Goal: Task Accomplishment & Management: Manage account settings

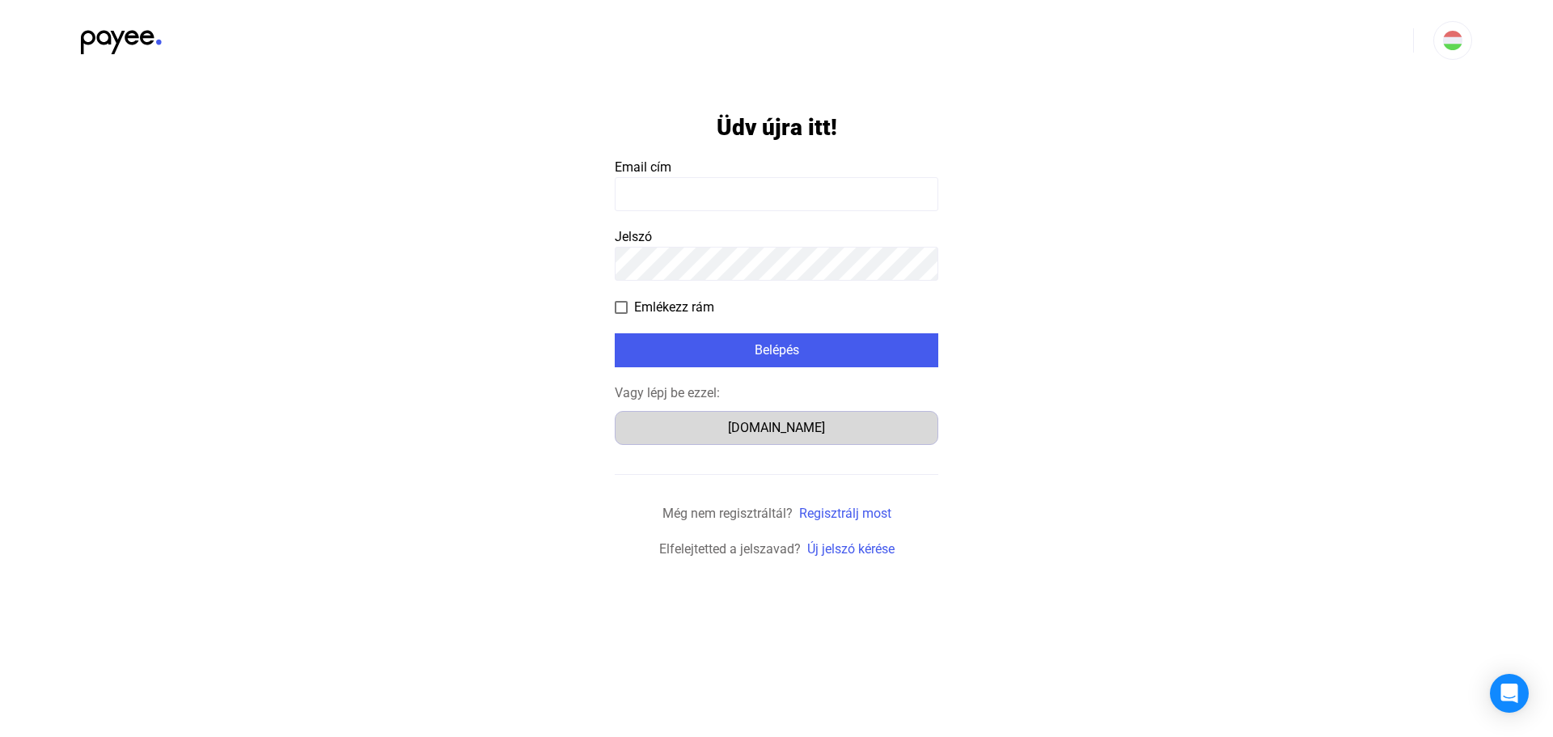
click at [777, 429] on div "Számlázz.hu" at bounding box center [776, 427] width 312 height 19
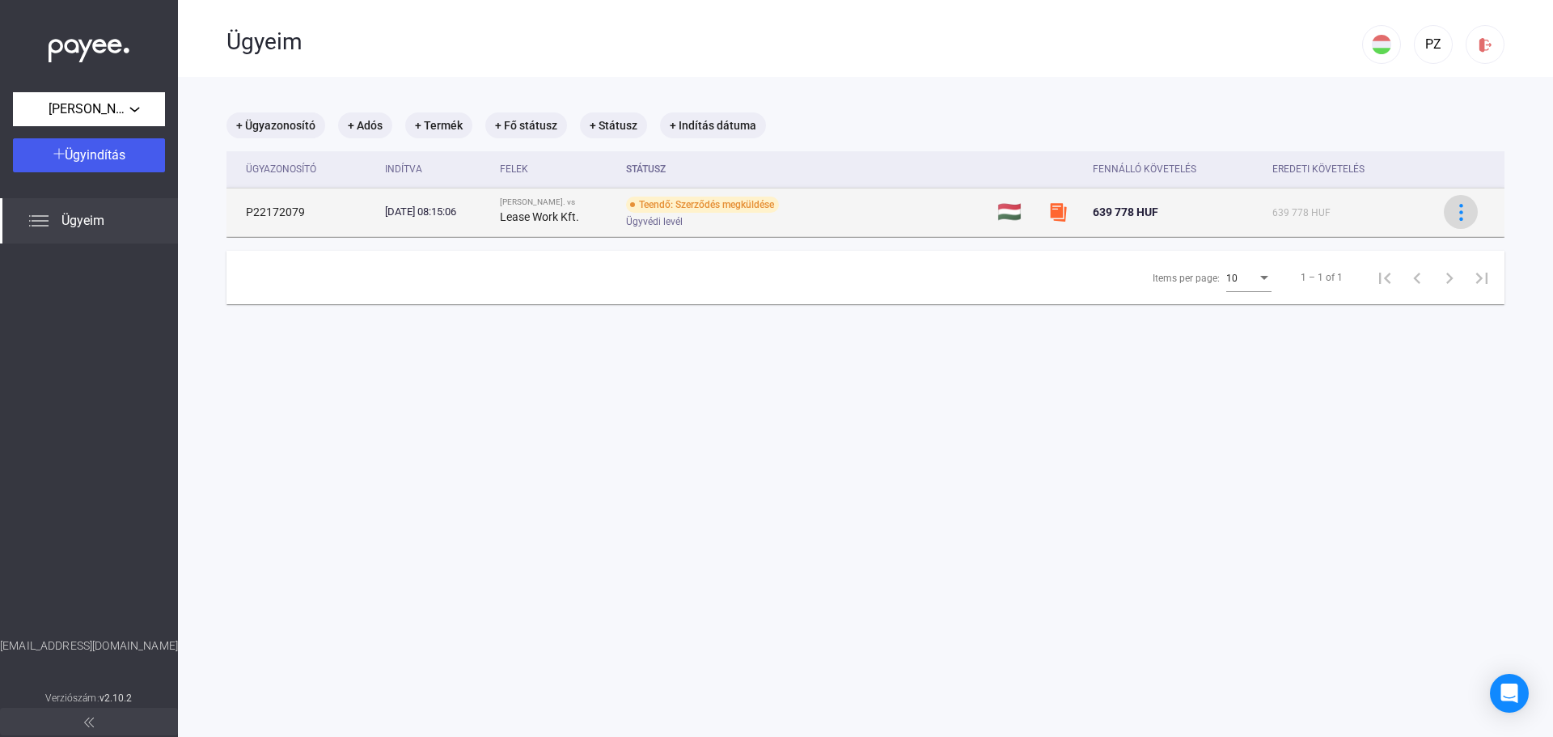
click at [1453, 212] on img at bounding box center [1461, 212] width 17 height 17
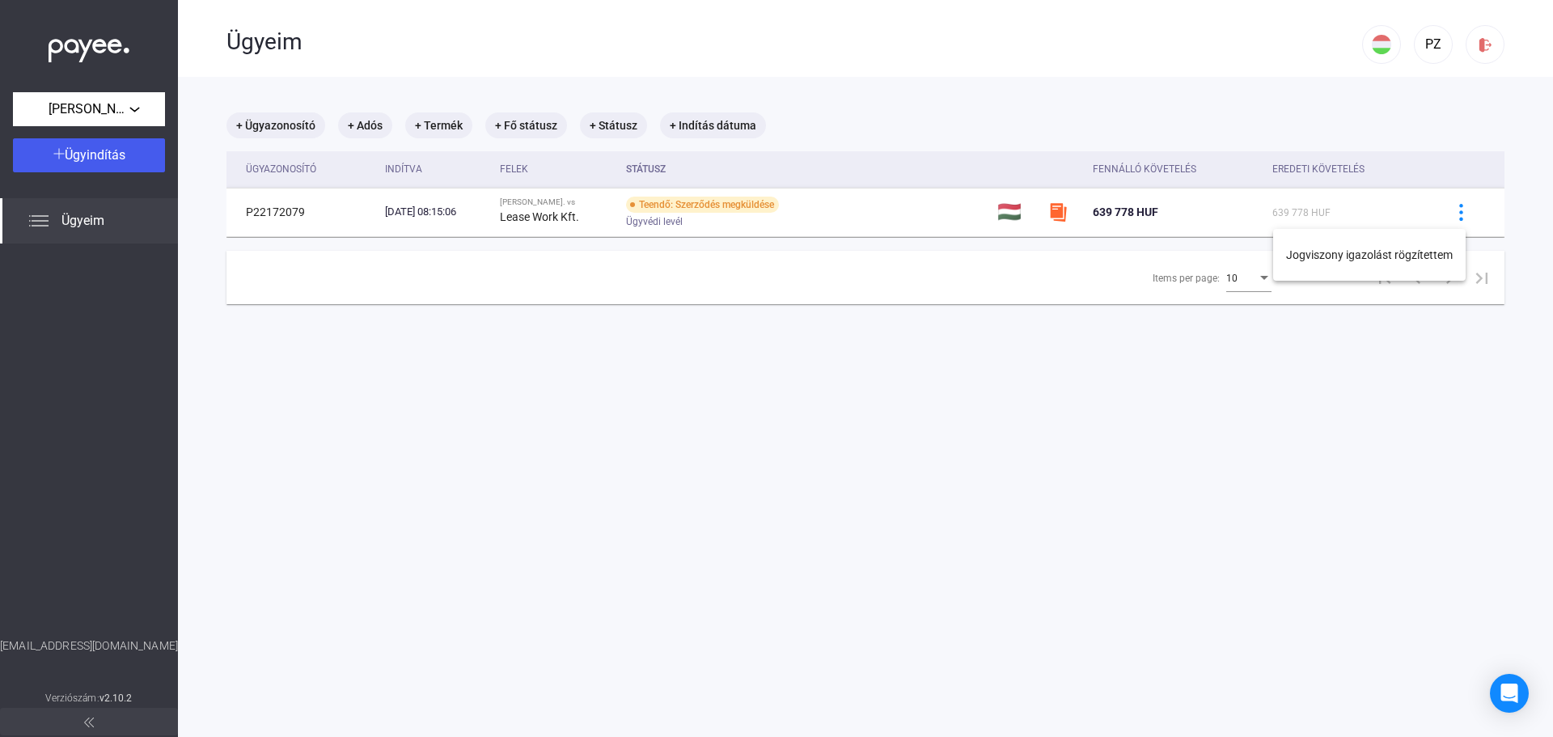
click at [768, 247] on div at bounding box center [776, 368] width 1553 height 737
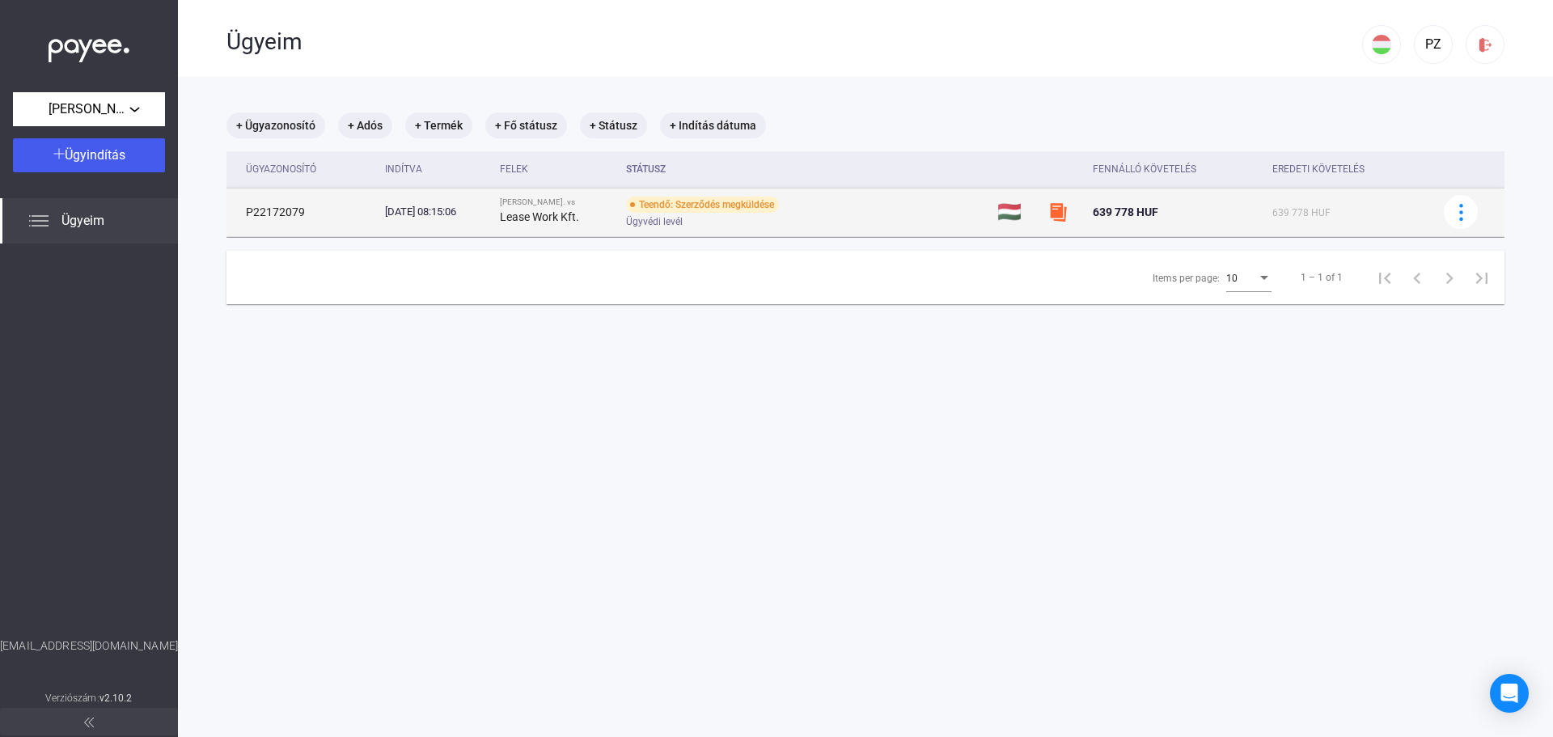
click at [730, 201] on div "Teendő: Szerződés megküldése" at bounding box center [702, 205] width 153 height 16
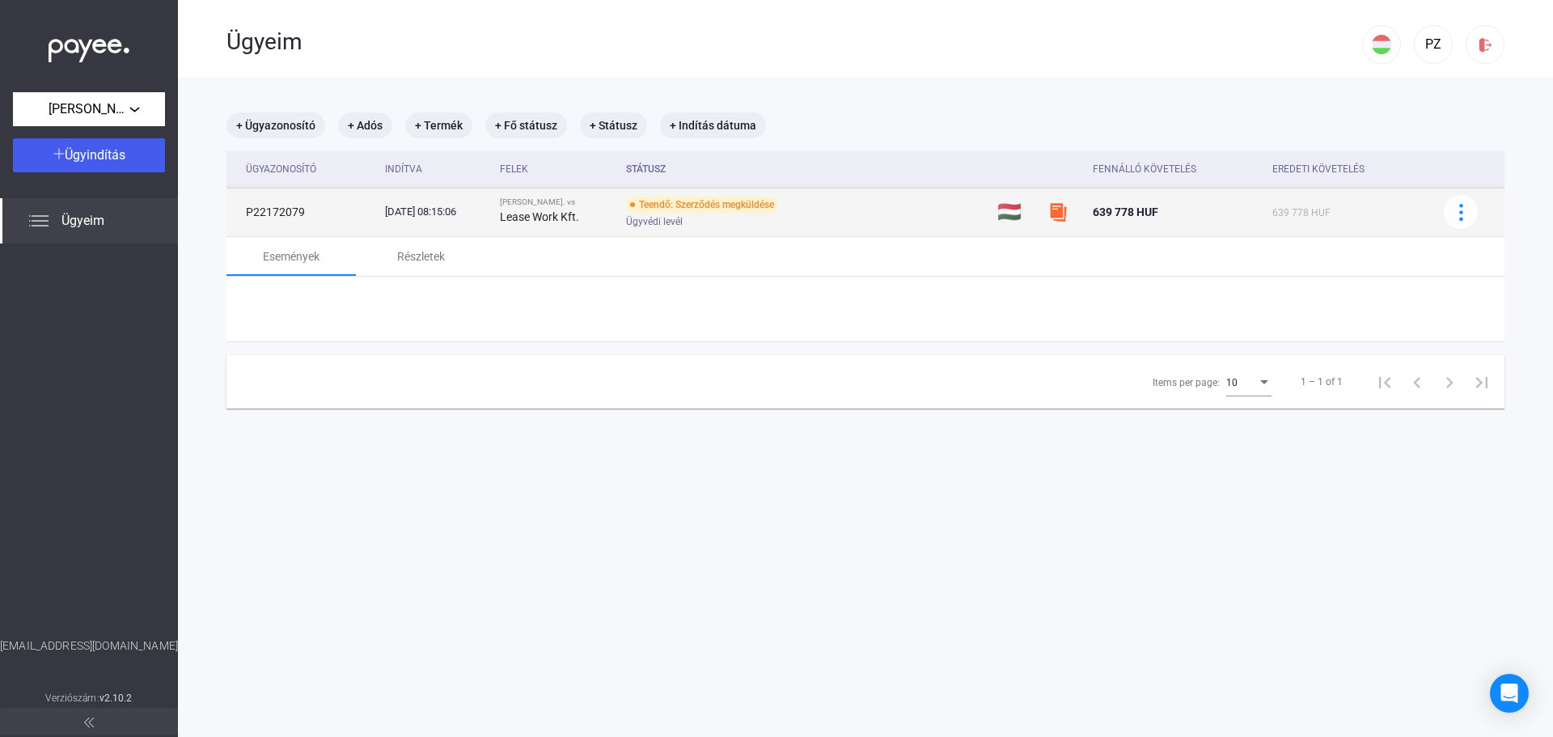
click at [730, 201] on div "Teendő: Szerződés megküldése" at bounding box center [702, 205] width 153 height 16
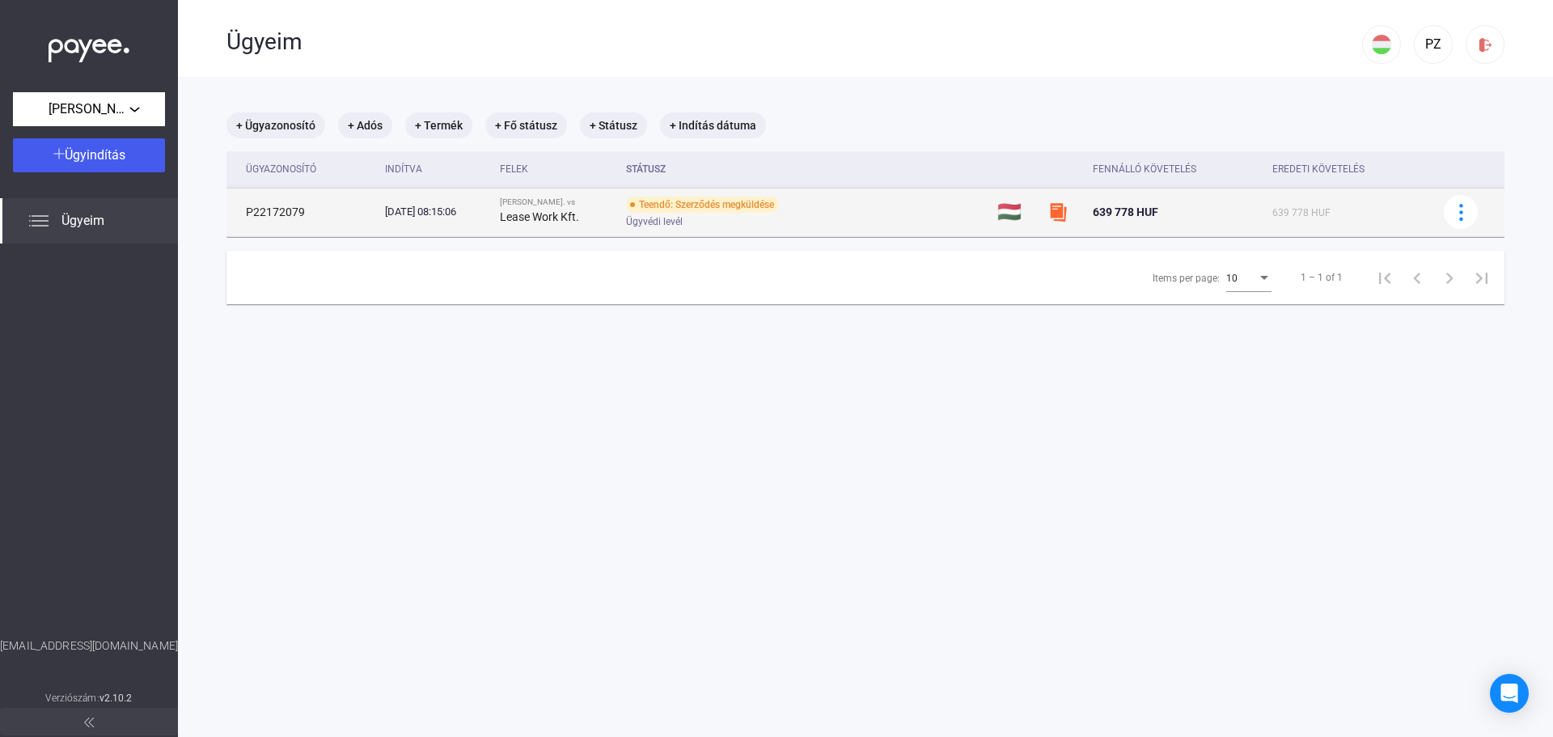
click at [730, 201] on div "Teendő: Szerződés megküldése" at bounding box center [702, 205] width 153 height 16
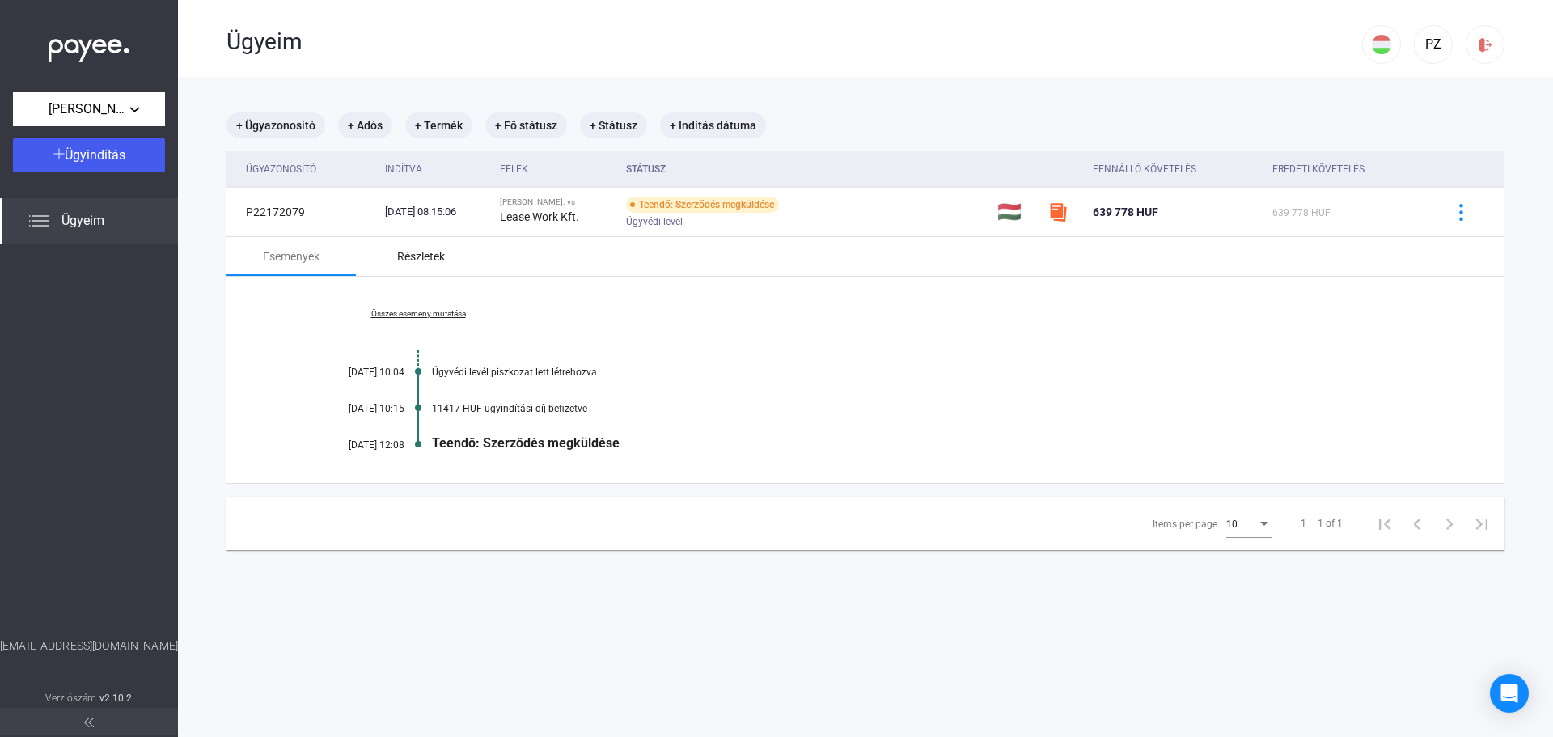
click at [428, 256] on div "Részletek" at bounding box center [421, 256] width 48 height 19
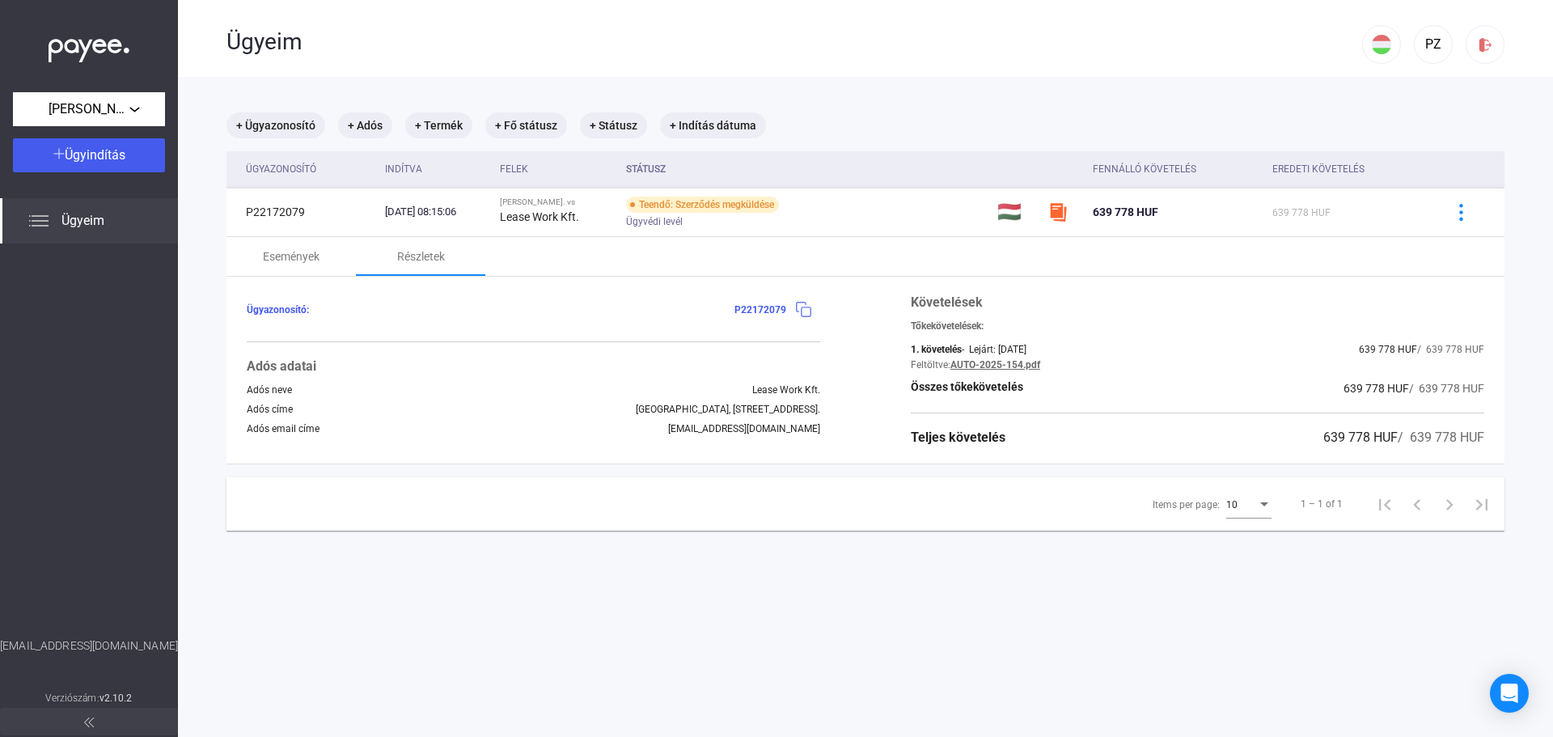
click at [795, 307] on img at bounding box center [803, 309] width 17 height 17
click at [799, 302] on img at bounding box center [803, 309] width 17 height 17
click at [995, 366] on link "AUTO-2025-154.pdf" at bounding box center [996, 364] width 90 height 11
click at [795, 311] on img at bounding box center [803, 309] width 17 height 17
click at [760, 307] on span "P22172079" at bounding box center [761, 309] width 52 height 11
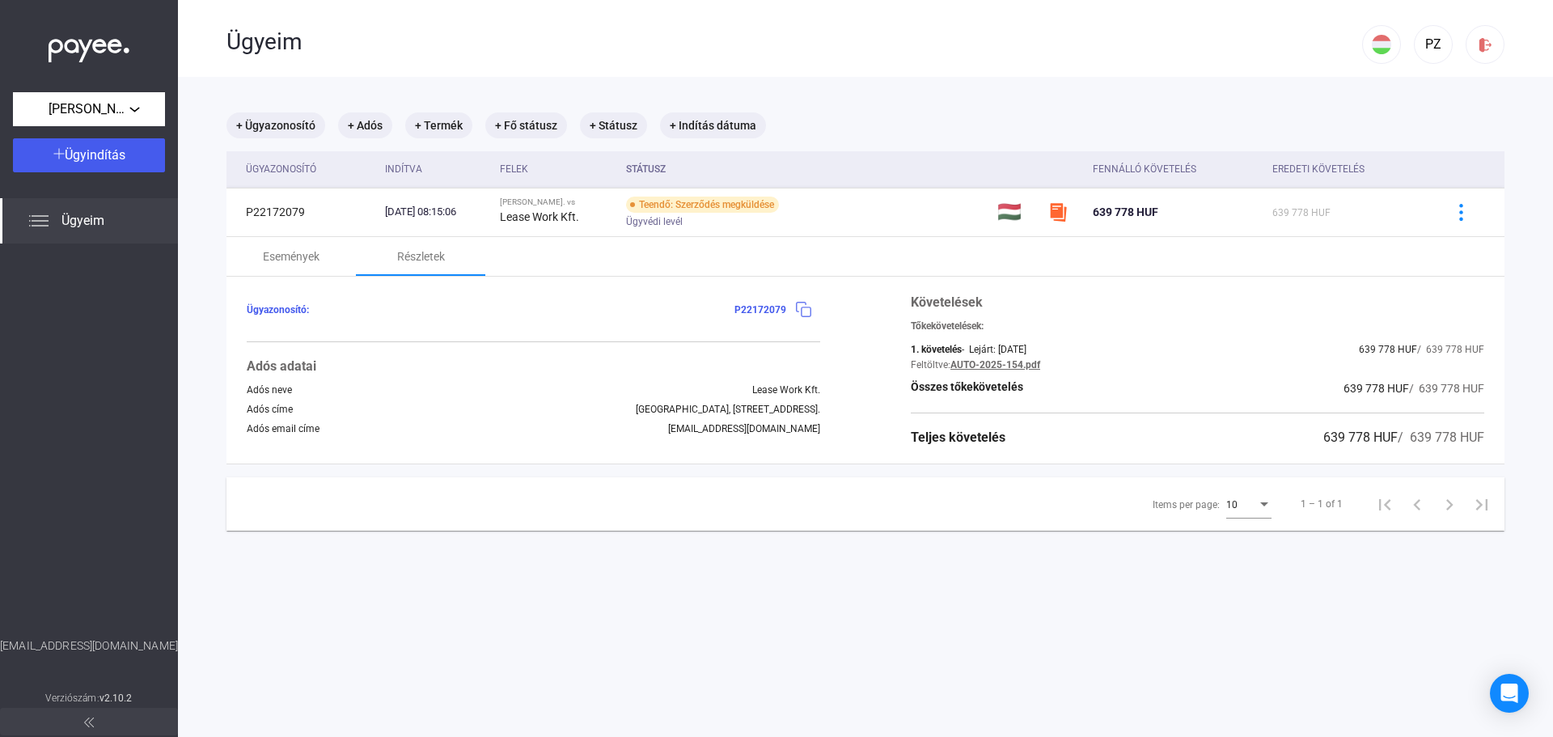
click at [796, 307] on img at bounding box center [803, 309] width 17 height 17
click at [130, 108] on div "[PERSON_NAME]." at bounding box center [89, 110] width 142 height 20
click at [114, 146] on button "[PERSON_NAME]." at bounding box center [94, 145] width 162 height 39
click at [110, 231] on div "Ügyeim" at bounding box center [89, 220] width 178 height 45
